Goal: Task Accomplishment & Management: Manage account settings

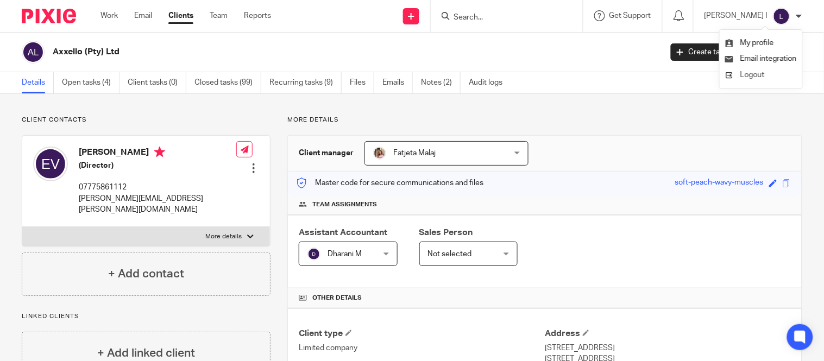
click at [772, 74] on li "Logout" at bounding box center [761, 75] width 72 height 16
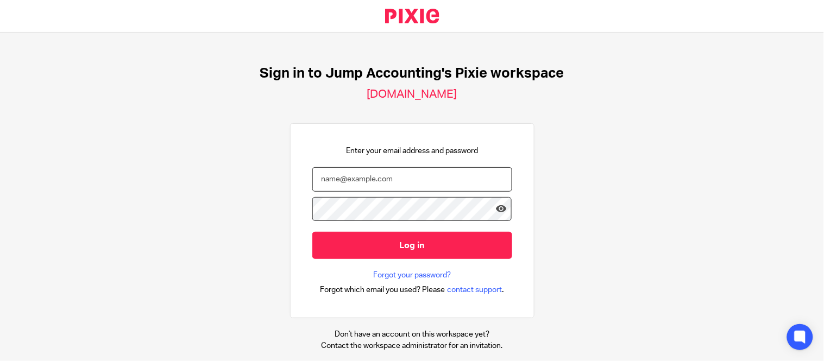
type input "[PERSON_NAME][EMAIL_ADDRESS][DOMAIN_NAME]"
drag, startPoint x: 428, startPoint y: 178, endPoint x: 239, endPoint y: 167, distance: 189.3
click at [248, 160] on div "Sign in to Jump Accounting's Pixie workspace [DOMAIN_NAME] Enter your email add…" at bounding box center [412, 197] width 824 height 328
type input "[EMAIL_ADDRESS][DOMAIN_NAME]"
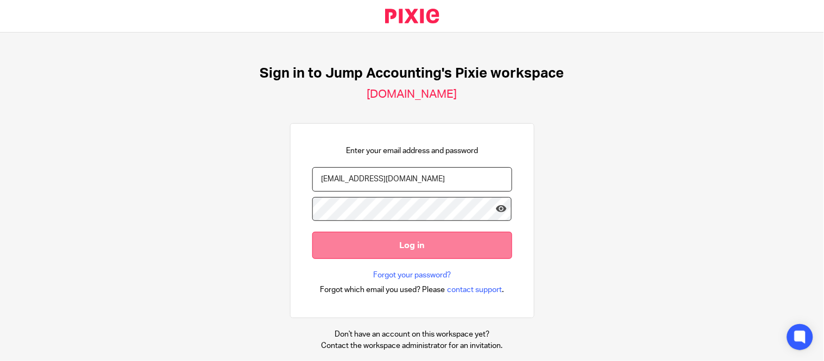
click at [467, 240] on input "Log in" at bounding box center [412, 245] width 200 height 27
